Goal: Information Seeking & Learning: Learn about a topic

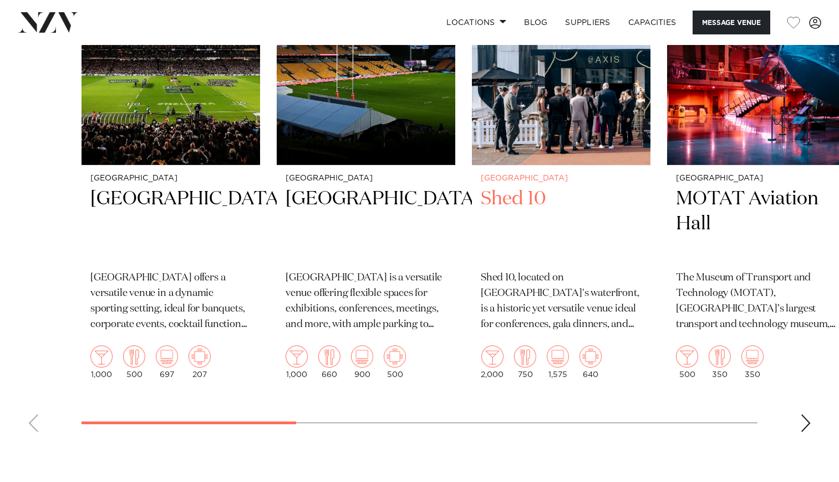
scroll to position [1886, 0]
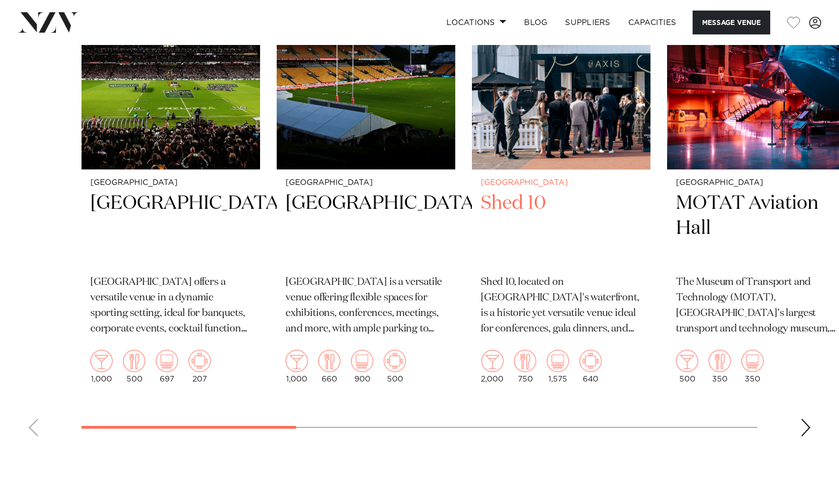
click at [529, 231] on h2 "Shed 10" at bounding box center [561, 228] width 161 height 75
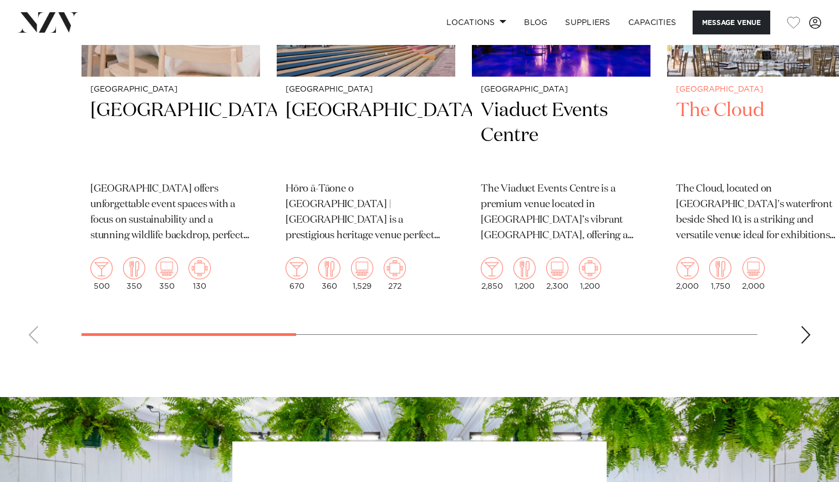
scroll to position [1886, 0]
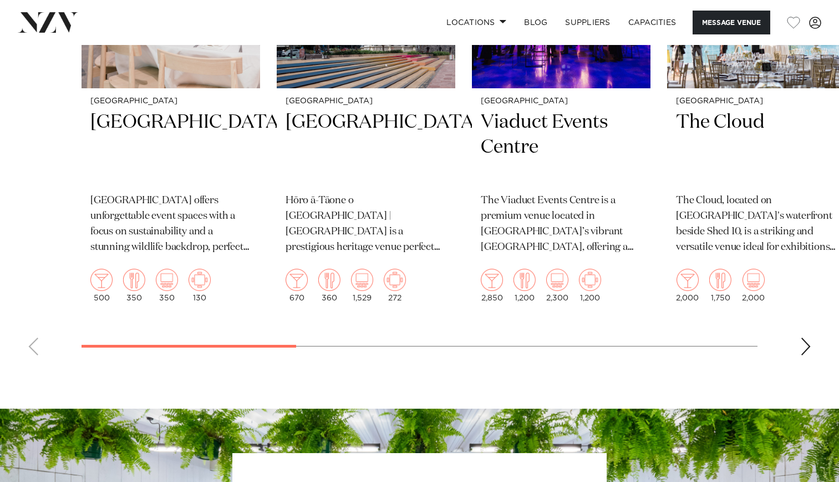
click at [808, 355] on div "Next slide" at bounding box center [806, 346] width 11 height 18
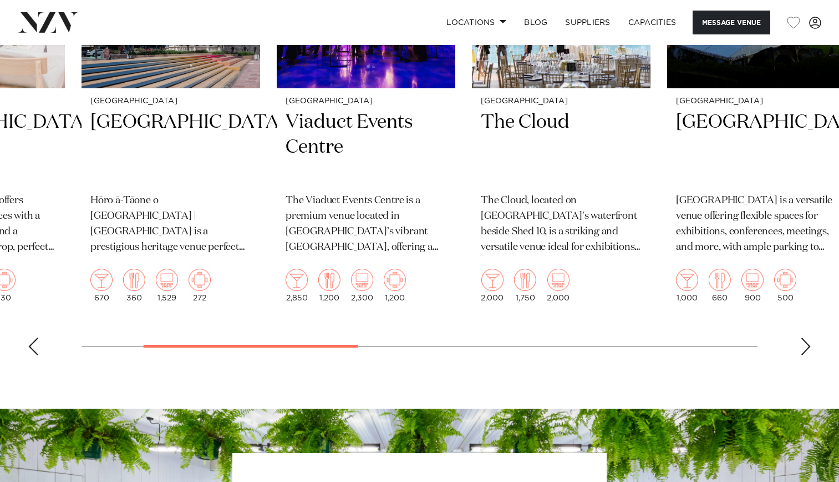
click at [808, 355] on div "Next slide" at bounding box center [806, 346] width 11 height 18
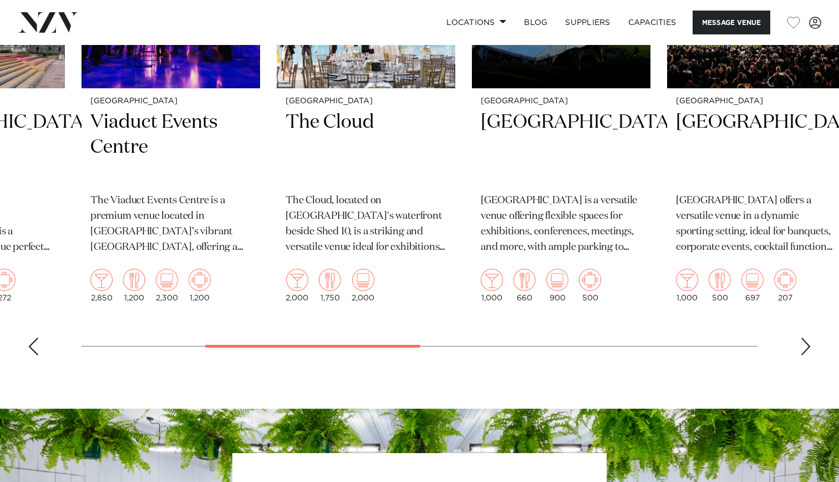
click at [808, 355] on div "Next slide" at bounding box center [806, 346] width 11 height 18
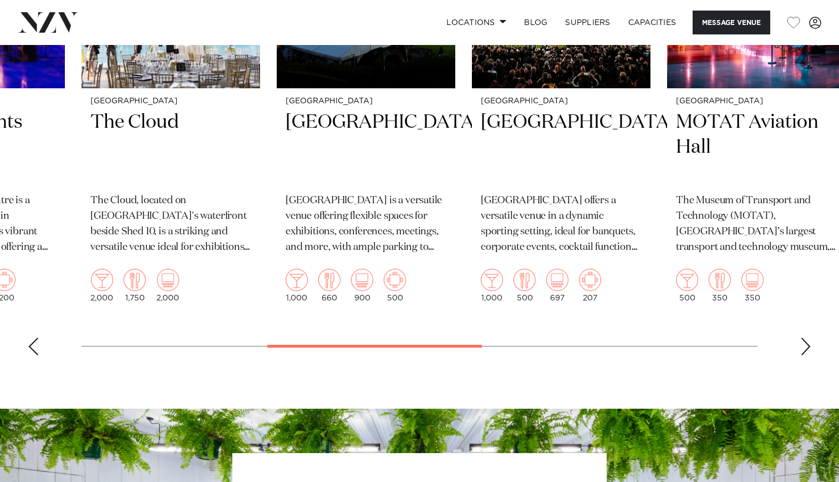
click at [808, 355] on div "Next slide" at bounding box center [806, 346] width 11 height 18
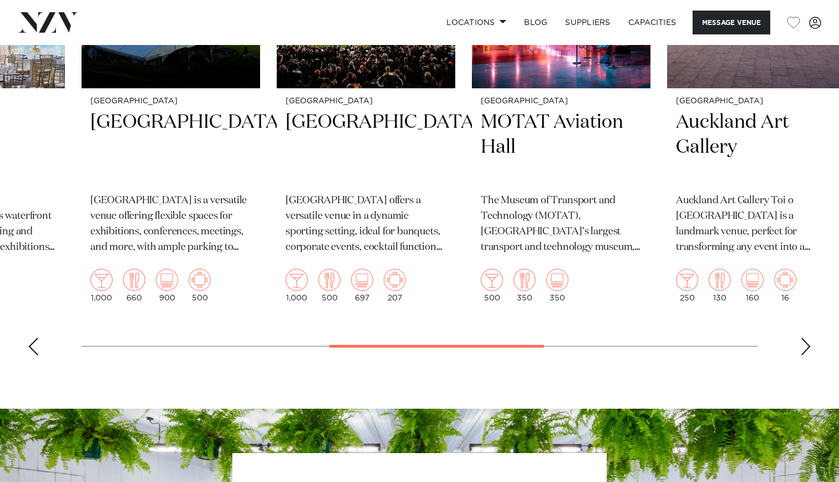
click at [808, 355] on div "Next slide" at bounding box center [806, 346] width 11 height 18
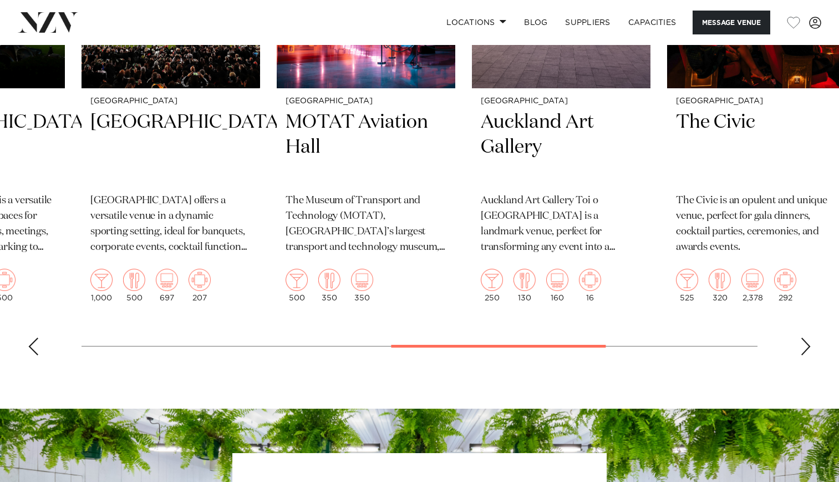
click at [808, 355] on div "Next slide" at bounding box center [806, 346] width 11 height 18
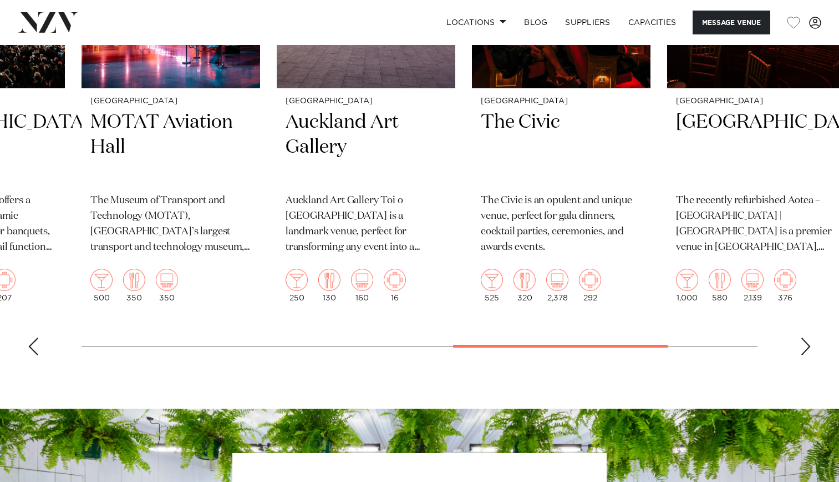
click at [808, 355] on div "Next slide" at bounding box center [806, 346] width 11 height 18
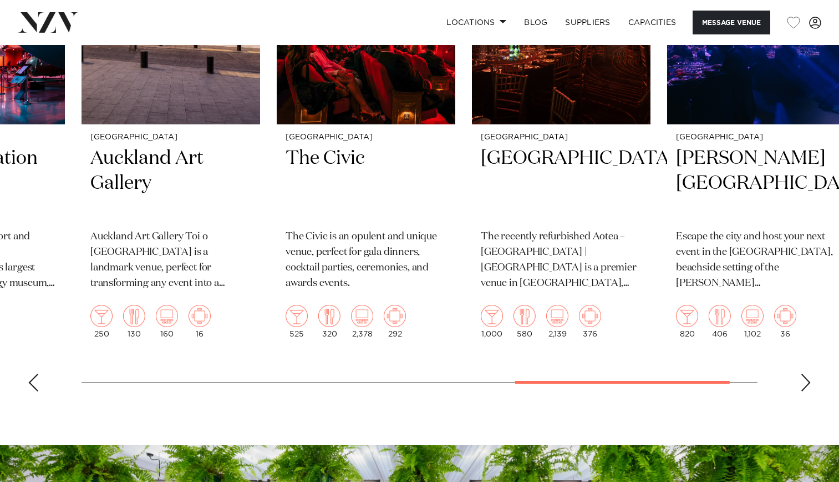
scroll to position [1831, 0]
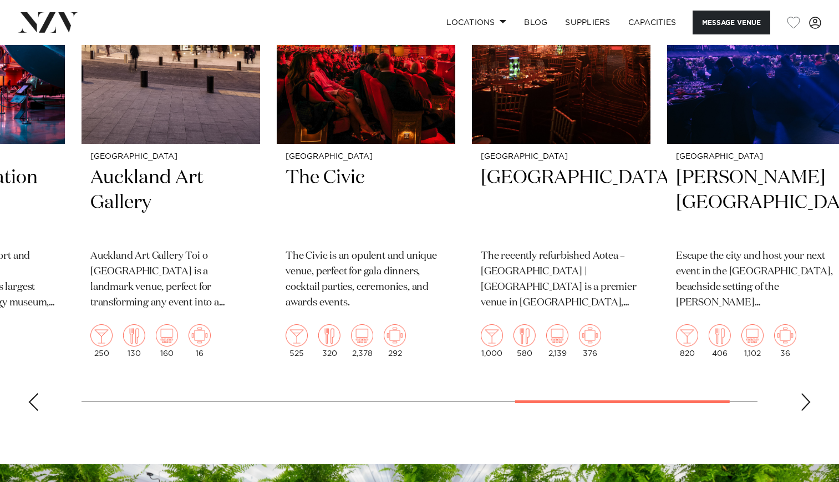
click at [805, 411] on div "Next slide" at bounding box center [806, 402] width 11 height 18
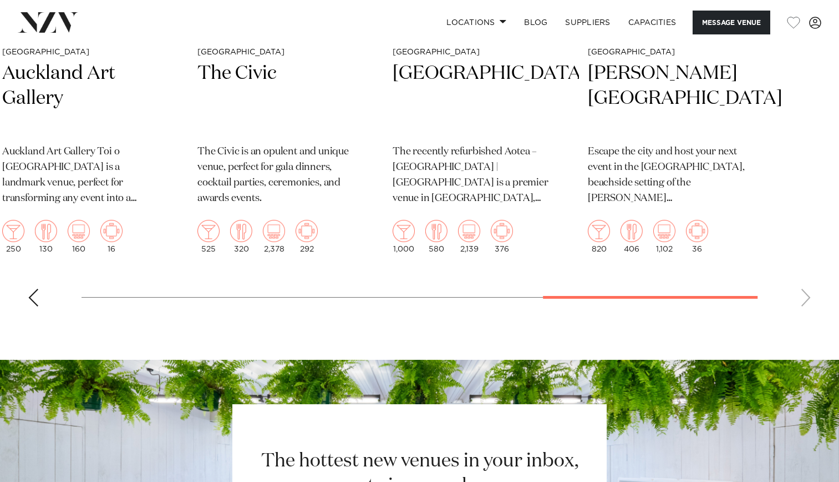
scroll to position [1942, 0]
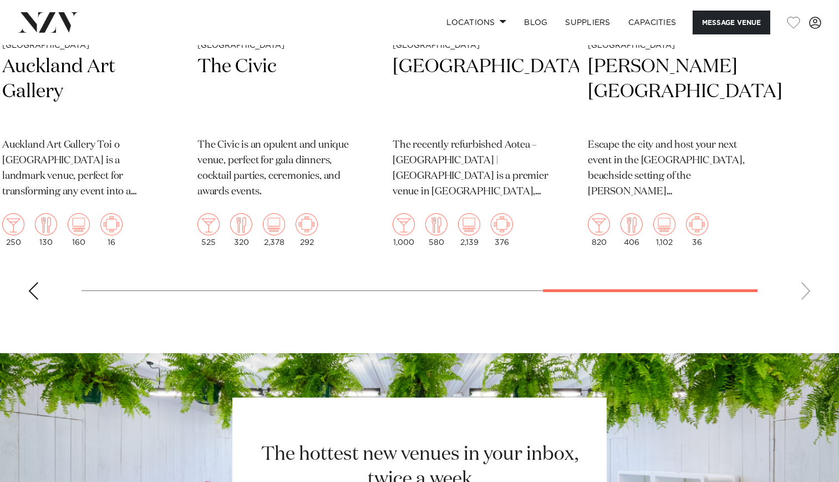
click at [802, 308] on swiper-container "[GEOGRAPHIC_DATA] [GEOGRAPHIC_DATA] offers unforgettable event spaces with a fo…" at bounding box center [419, 50] width 839 height 515
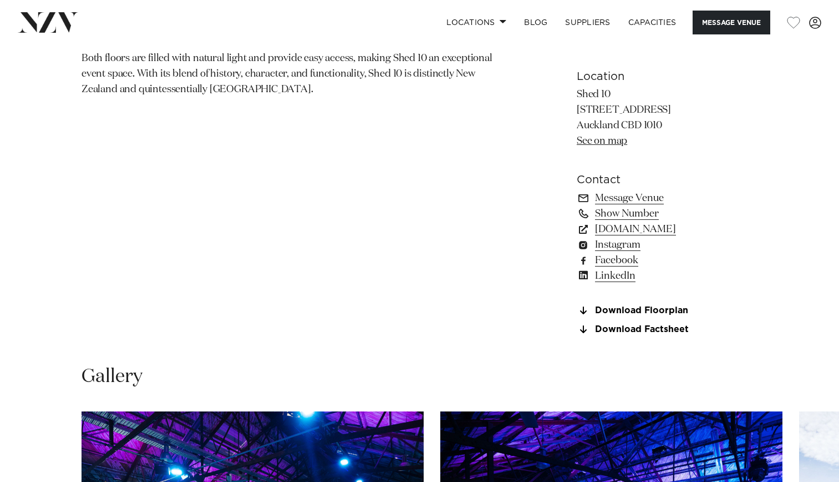
scroll to position [721, 0]
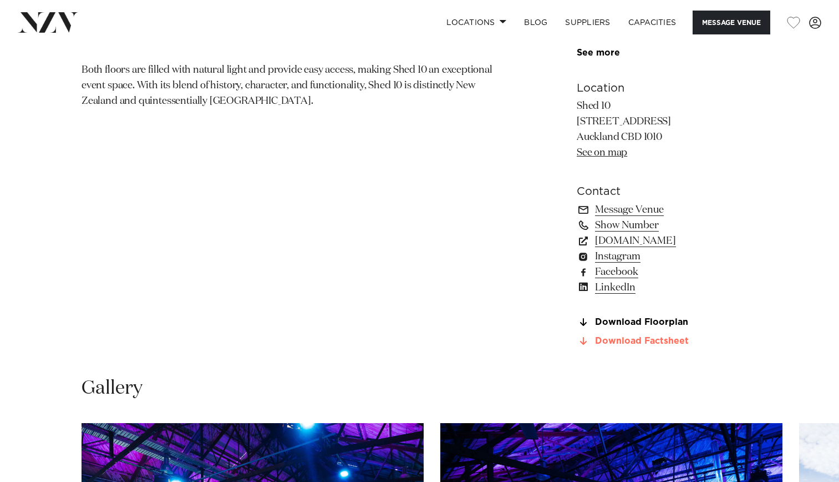
click at [677, 346] on link "Download Factsheet" at bounding box center [667, 341] width 181 height 10
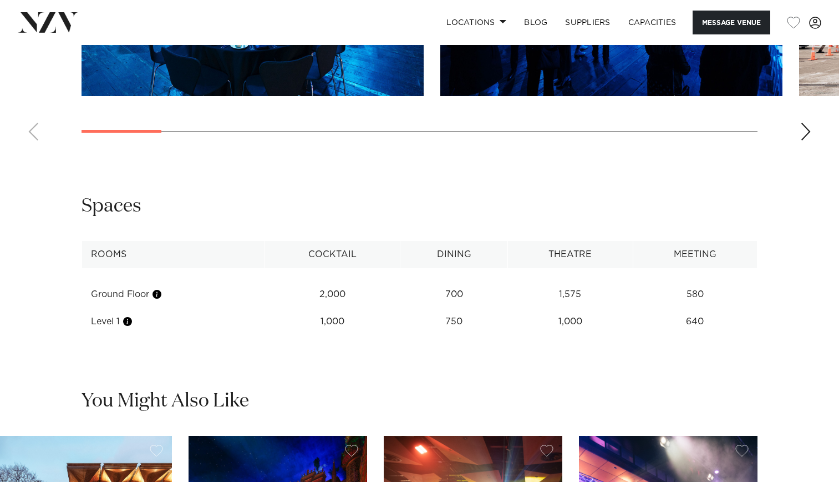
scroll to position [1442, 0]
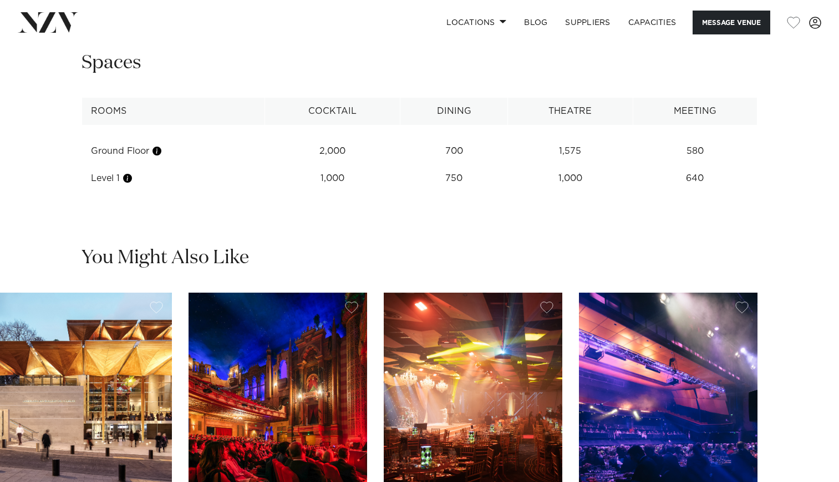
drag, startPoint x: 728, startPoint y: 217, endPoint x: 52, endPoint y: 147, distance: 679.4
click at [52, 147] on div "**********" at bounding box center [420, 120] width 822 height 141
copy div "Rooms Cocktail Dining Theatre Meeting Ground Floor 2,000 700 1,575 580 Level 1 …"
click at [666, 114] on div "**********" at bounding box center [420, 120] width 822 height 141
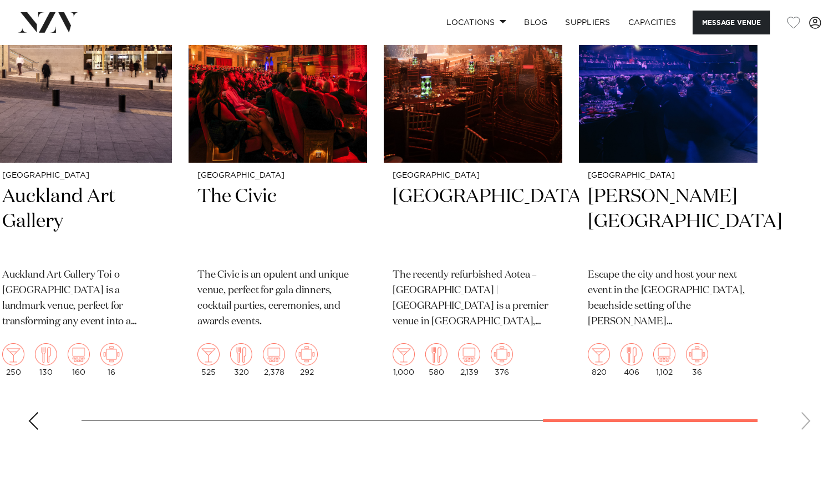
scroll to position [1831, 0]
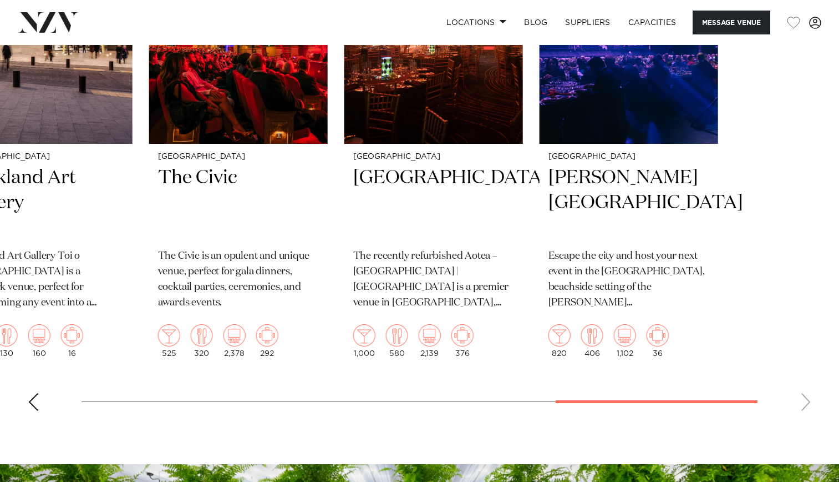
click at [551, 419] on swiper-container "[GEOGRAPHIC_DATA] [GEOGRAPHIC_DATA] offers unforgettable event spaces with a fo…" at bounding box center [419, 161] width 839 height 515
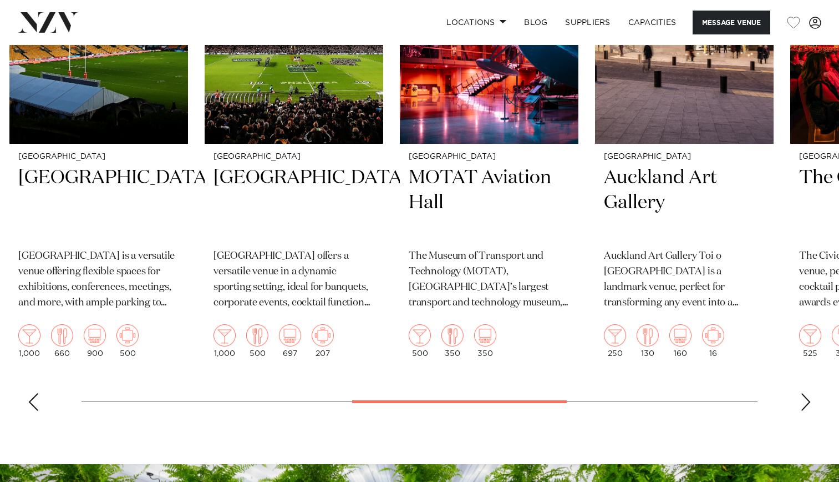
click at [778, 419] on swiper-container "[GEOGRAPHIC_DATA] [GEOGRAPHIC_DATA] offers unforgettable event spaces with a fo…" at bounding box center [419, 161] width 839 height 515
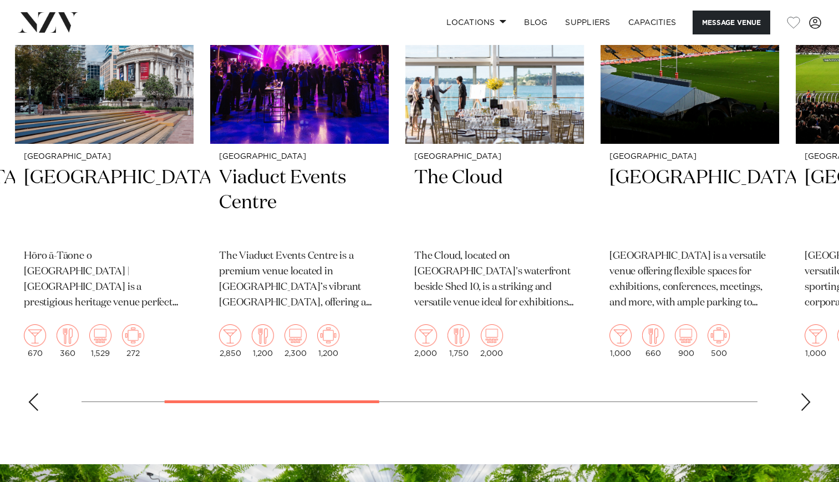
click at [179, 414] on swiper-container "[GEOGRAPHIC_DATA] [GEOGRAPHIC_DATA] offers unforgettable event spaces with a fo…" at bounding box center [419, 161] width 839 height 515
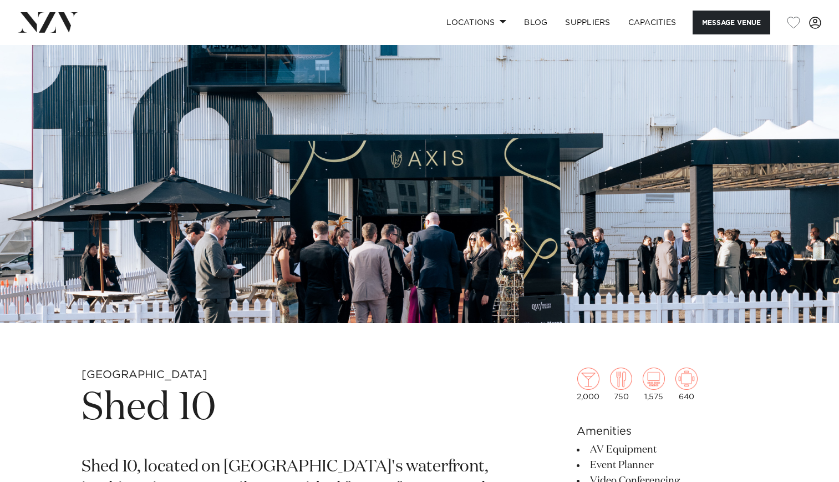
scroll to position [277, 0]
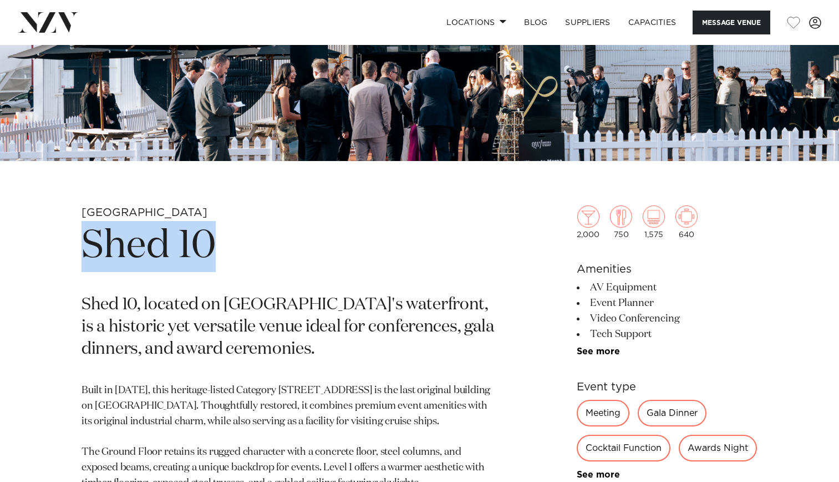
drag, startPoint x: 239, startPoint y: 249, endPoint x: 53, endPoint y: 241, distance: 186.6
copy h1 "Shed 10"
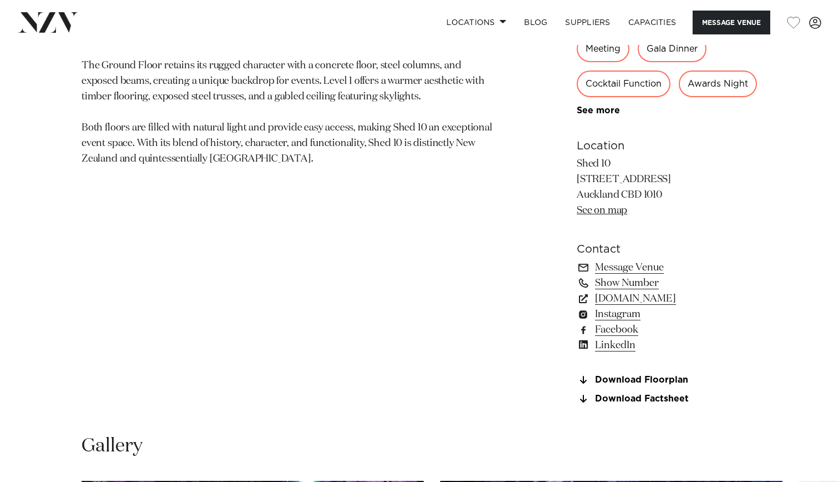
scroll to position [666, 0]
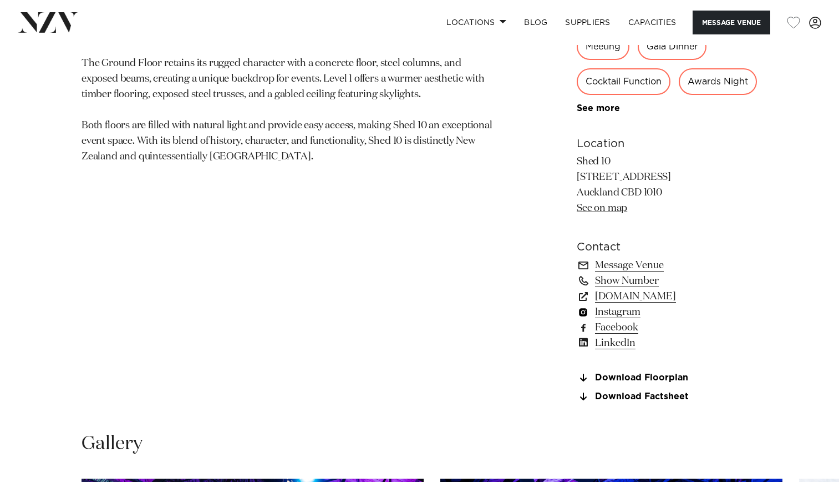
click at [637, 320] on link "Instagram" at bounding box center [667, 312] width 181 height 16
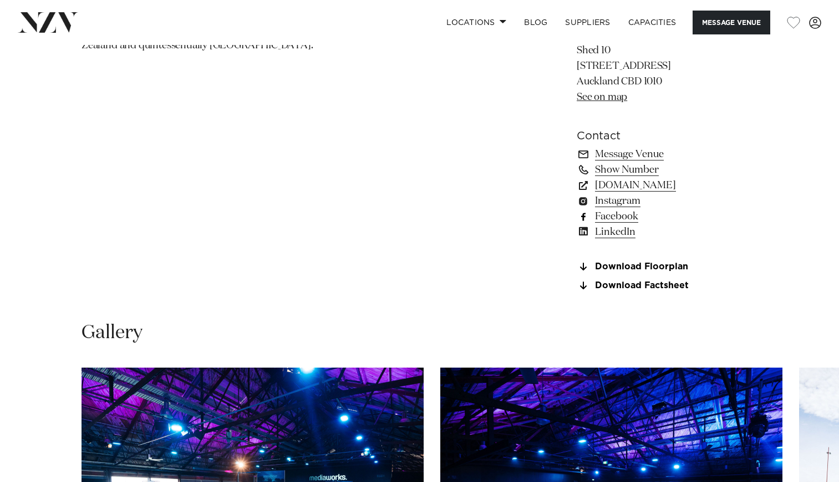
click at [627, 224] on link "Facebook" at bounding box center [667, 217] width 181 height 16
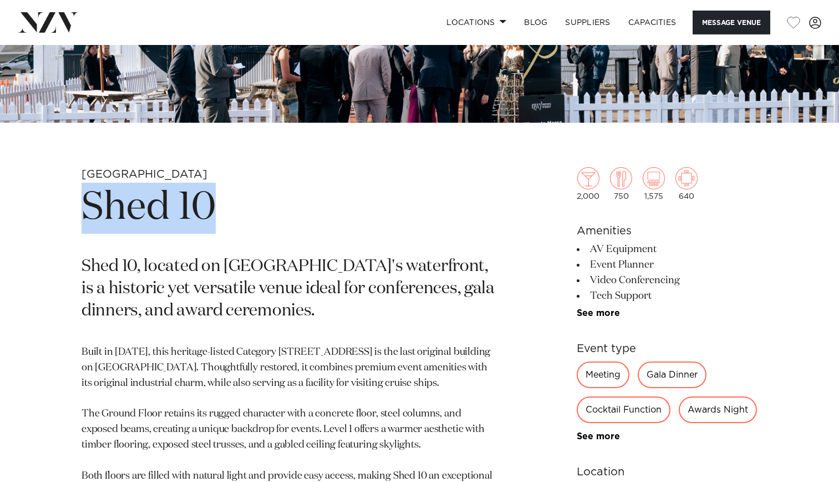
scroll to position [166, 0]
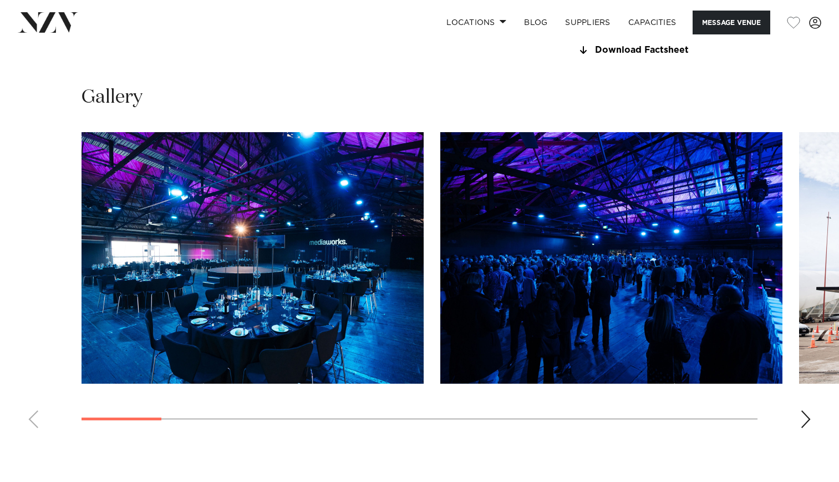
scroll to position [1054, 0]
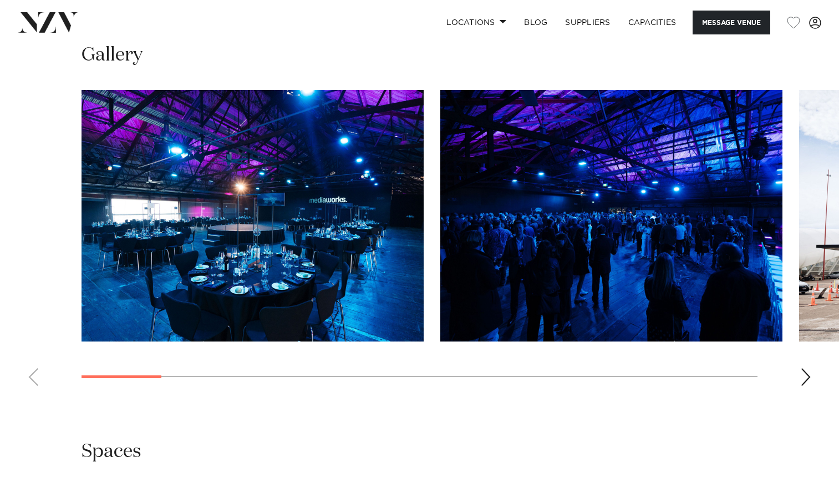
click at [804, 386] on div "Next slide" at bounding box center [806, 377] width 11 height 18
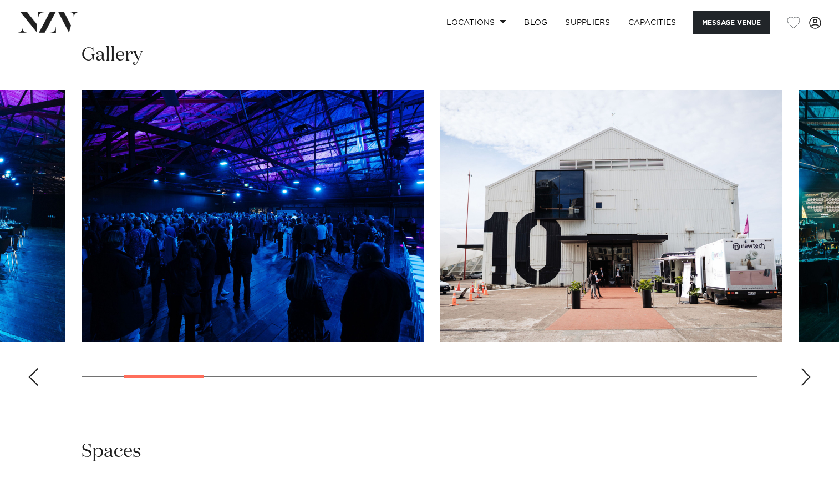
click at [804, 386] on div "Next slide" at bounding box center [806, 377] width 11 height 18
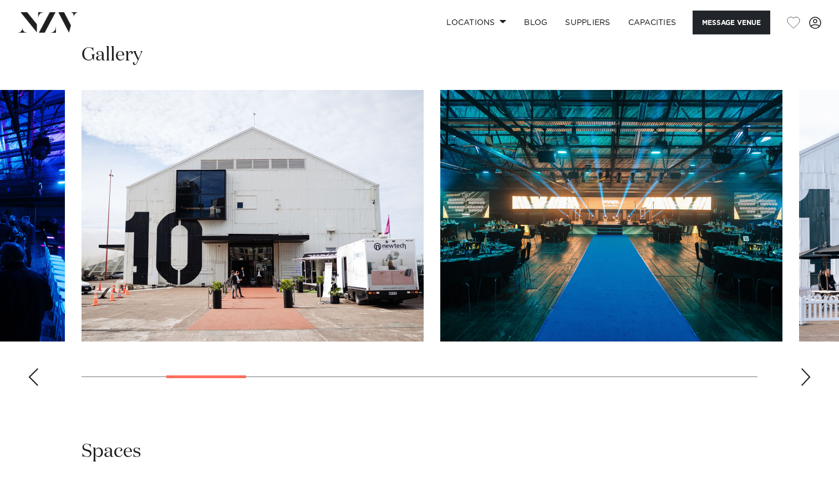
click at [804, 386] on div "Next slide" at bounding box center [806, 377] width 11 height 18
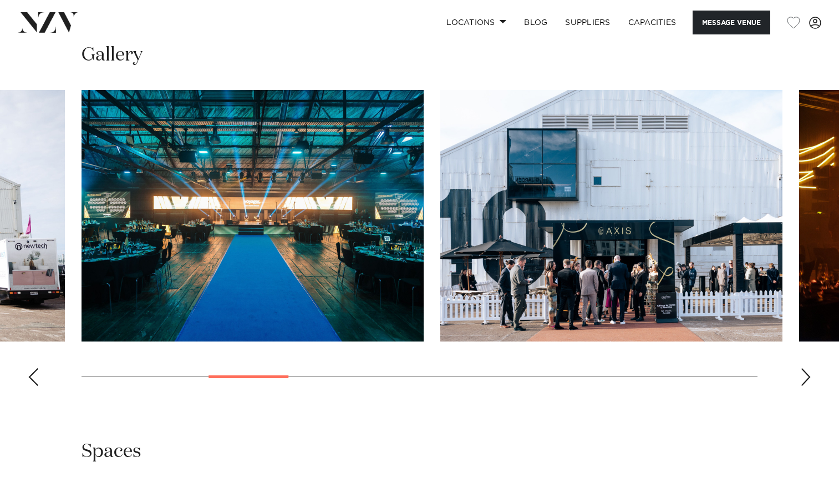
click at [804, 386] on div "Next slide" at bounding box center [806, 377] width 11 height 18
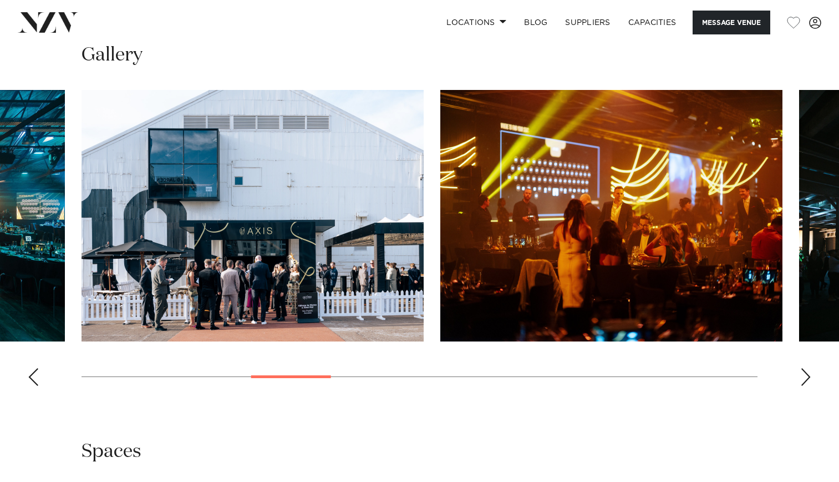
click at [804, 386] on div "Next slide" at bounding box center [806, 377] width 11 height 18
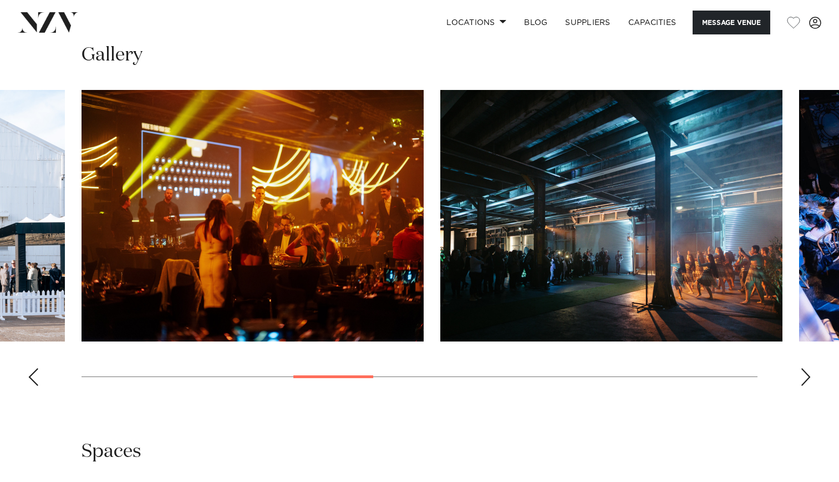
click at [804, 386] on div "Next slide" at bounding box center [806, 377] width 11 height 18
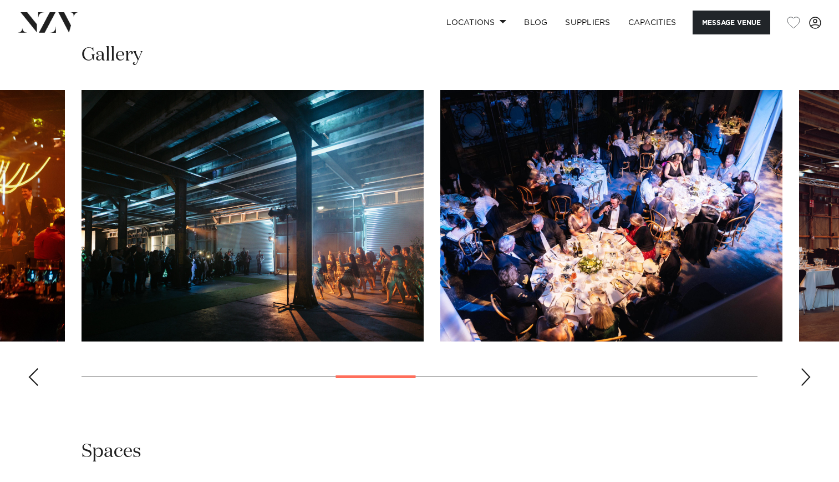
click at [804, 386] on div "Next slide" at bounding box center [806, 377] width 11 height 18
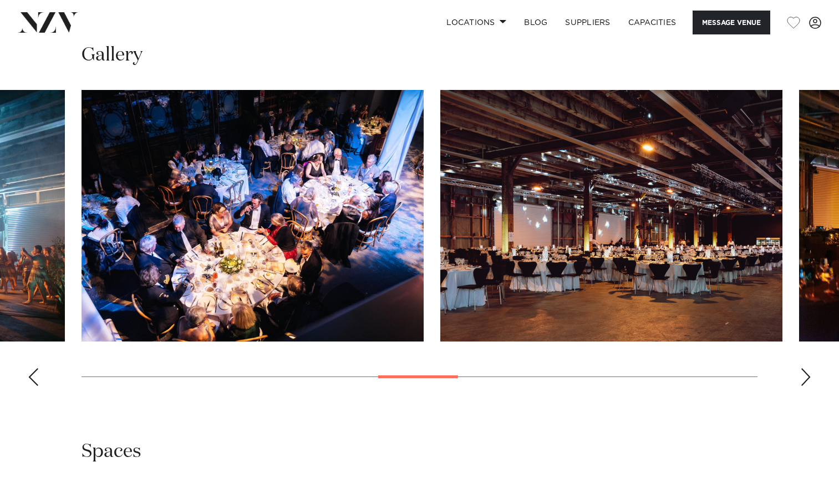
click at [804, 386] on div "Next slide" at bounding box center [806, 377] width 11 height 18
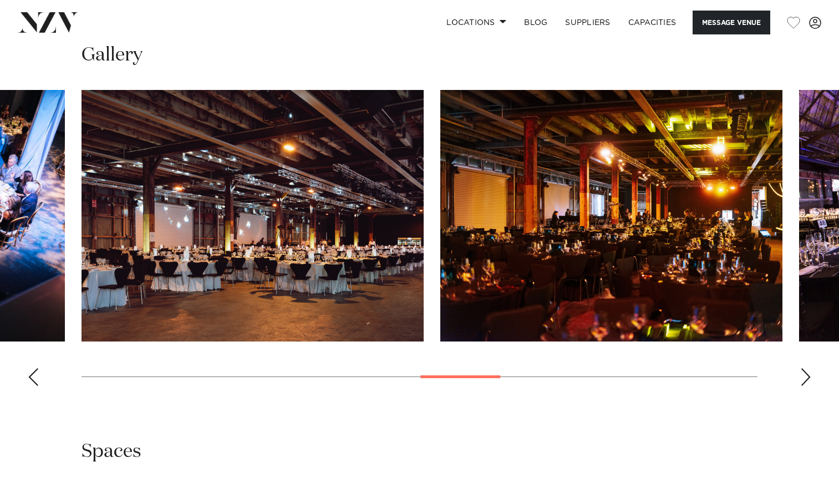
click at [804, 386] on div "Next slide" at bounding box center [806, 377] width 11 height 18
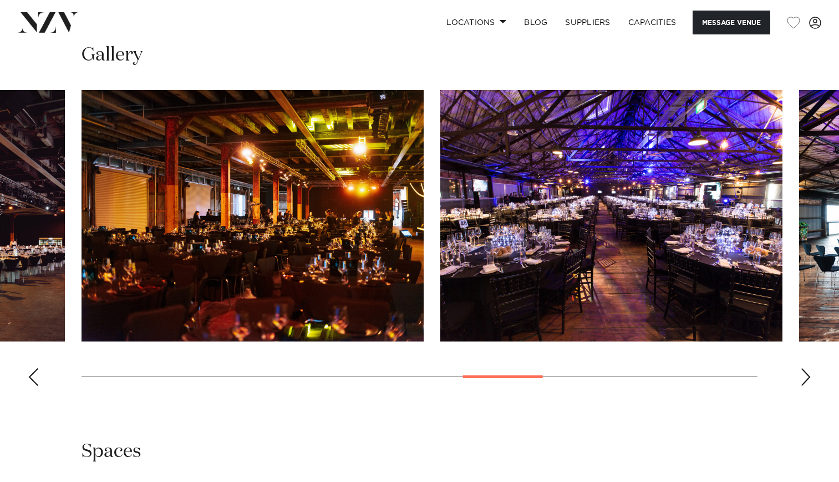
click at [804, 386] on div "Next slide" at bounding box center [806, 377] width 11 height 18
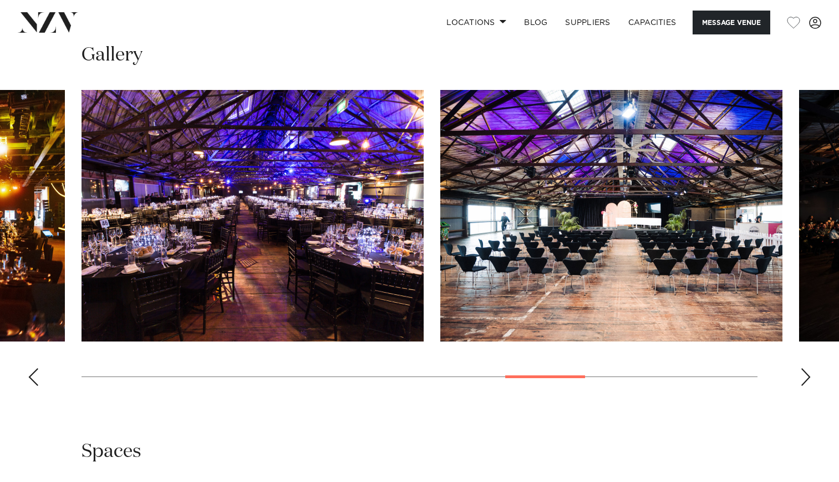
click at [804, 386] on div "Next slide" at bounding box center [806, 377] width 11 height 18
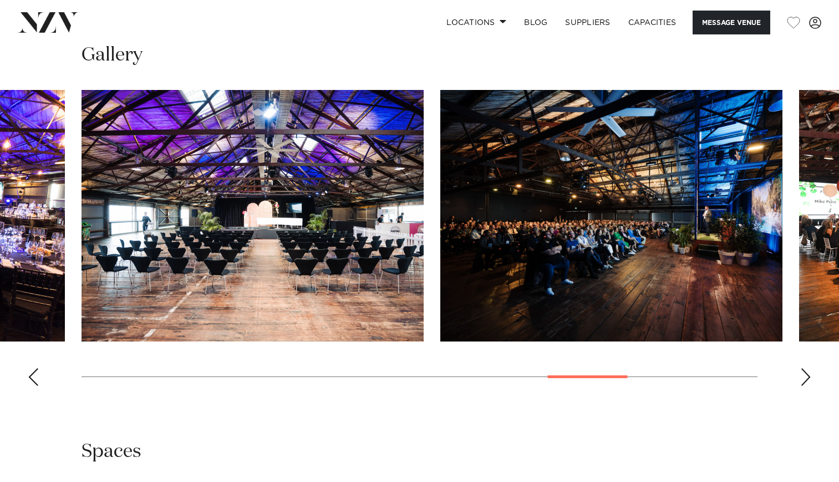
click at [804, 386] on div "Next slide" at bounding box center [806, 377] width 11 height 18
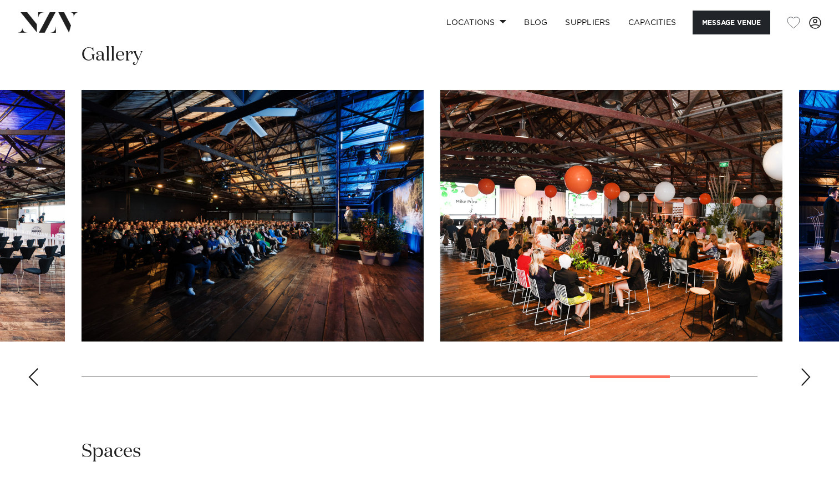
click at [800, 394] on swiper-container at bounding box center [419, 242] width 839 height 305
click at [807, 386] on div "Next slide" at bounding box center [806, 377] width 11 height 18
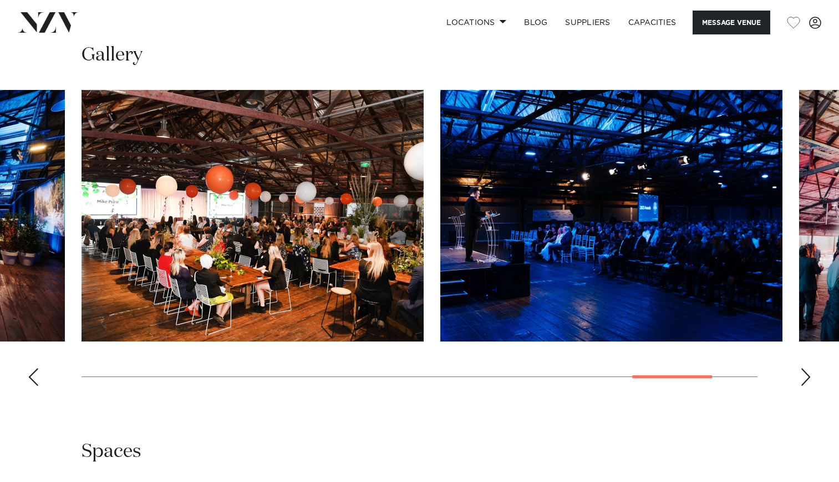
click at [807, 386] on div "Next slide" at bounding box center [806, 377] width 11 height 18
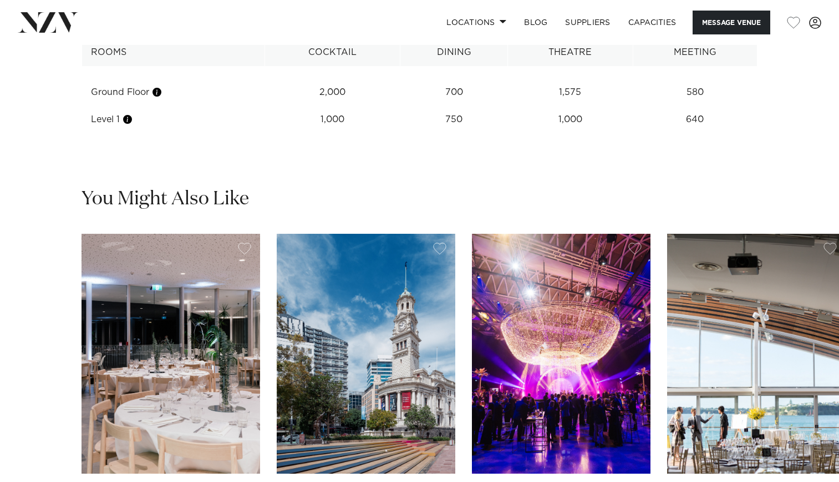
scroll to position [1498, 0]
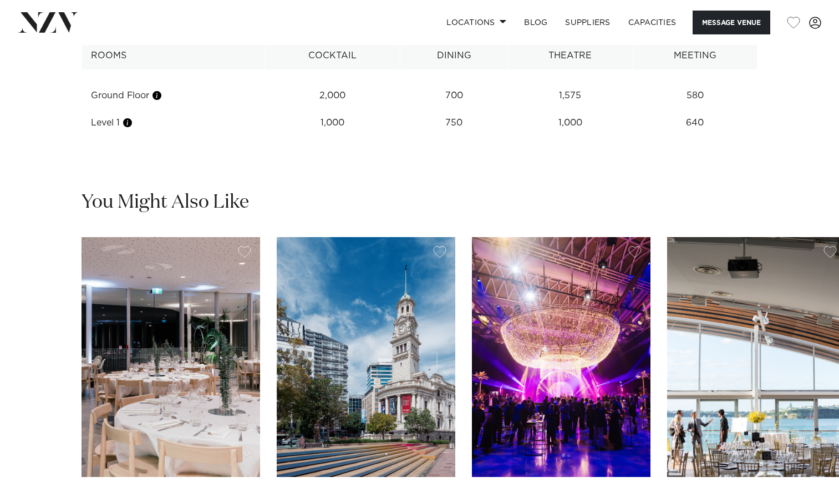
drag, startPoint x: 715, startPoint y: 159, endPoint x: 90, endPoint y: 79, distance: 629.7
click at [90, 79] on table "Rooms Cocktail Dining Theatre Meeting Ground Floor 2,000 700 1,575 580 Level 1 …" at bounding box center [420, 89] width 676 height 94
copy table "Rooms Cocktail Dining Theatre Meeting Ground Floor 2,000 700 1,575 580 Level 1 …"
